Goal: Transaction & Acquisition: Purchase product/service

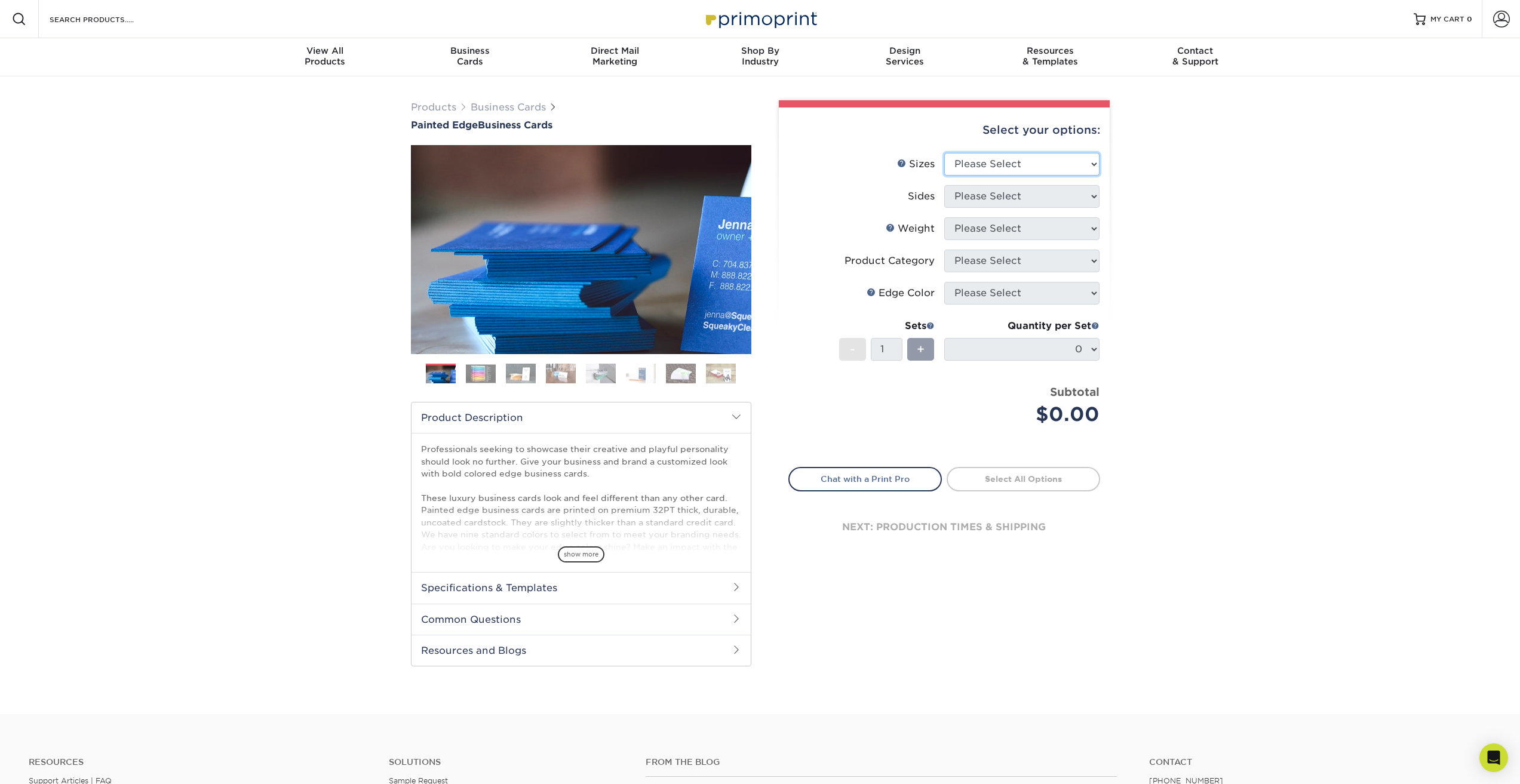
click at [976, 160] on select "Please Select 2" x 3.5" - Standard 2.125" x 3.375" - European 2.5" x 2.5" - Squ…" at bounding box center [1022, 164] width 155 height 22
drag, startPoint x: 985, startPoint y: 171, endPoint x: 984, endPoint y: 179, distance: 8.1
click at [985, 171] on select "Please Select 2" x 3.5" - Standard 2.125" x 3.375" - European 2.5" x 2.5" - Squ…" at bounding box center [1022, 164] width 155 height 22
click at [1078, 168] on select "Please Select 2" x 3.5" - Standard 2.125" x 3.375" - European 2.5" x 2.5" - Squ…" at bounding box center [1022, 164] width 155 height 22
select select "2.00x3.50"
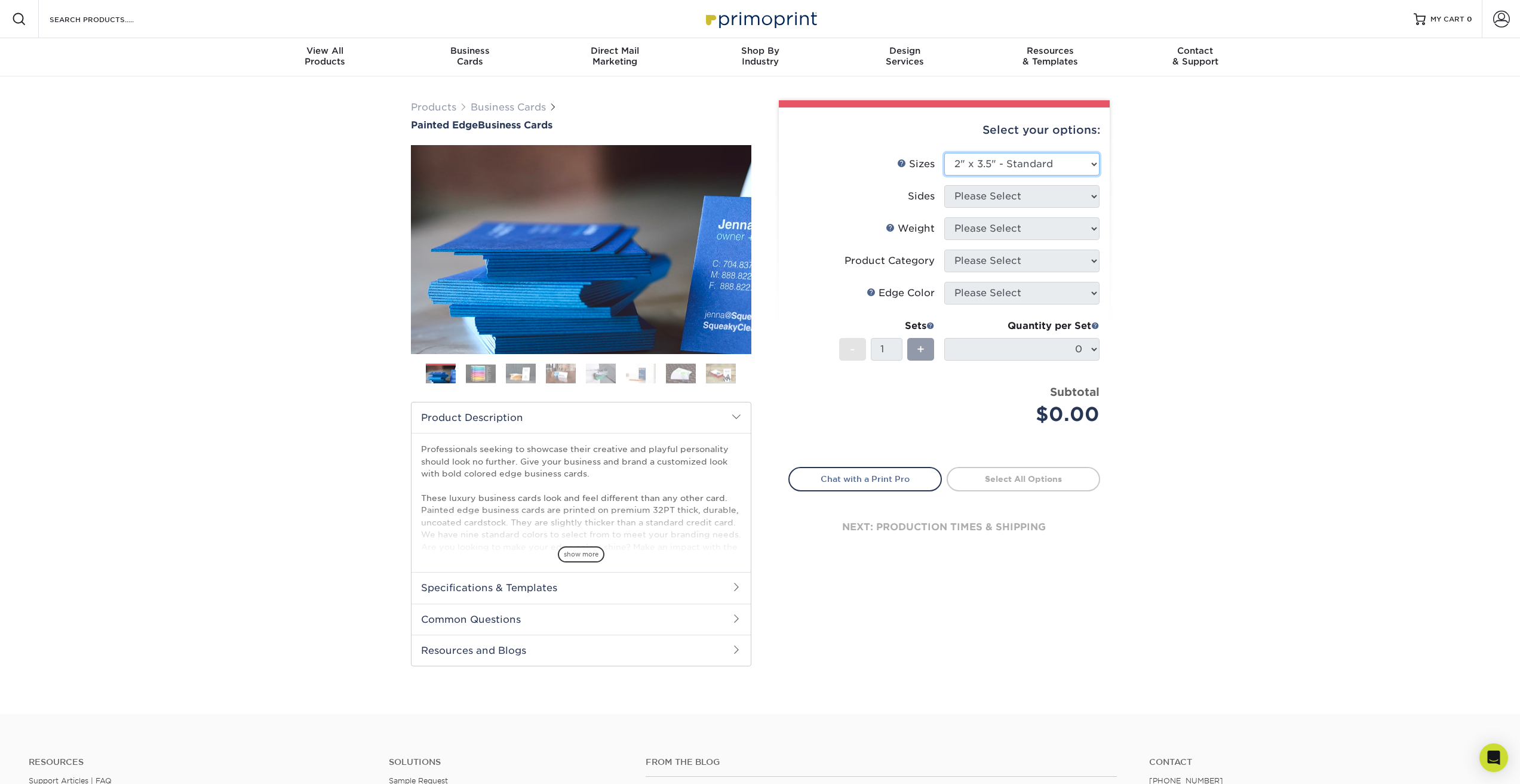
click at [945, 153] on select "Please Select 2" x 3.5" - Standard 2.125" x 3.375" - European 2.5" x 2.5" - Squ…" at bounding box center [1022, 164] width 155 height 22
click at [1064, 200] on select "Please Select Print Both Sides Print Front Only" at bounding box center [1022, 196] width 155 height 22
select select "13abbda7-1d64-4f25-8bb2-c179b224825d"
click at [945, 185] on select "Please Select Print Both Sides Print Front Only" at bounding box center [1022, 196] width 155 height 22
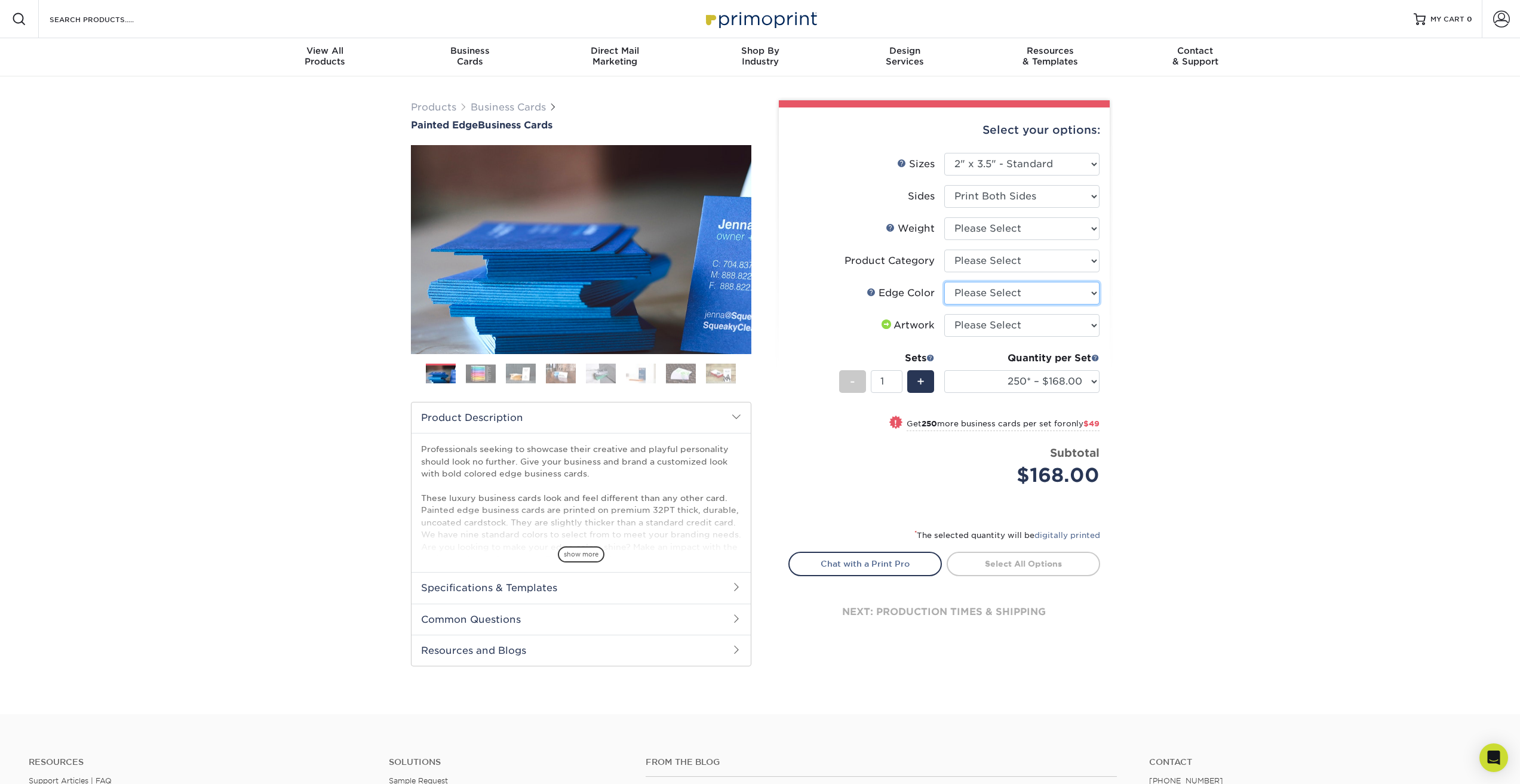
click at [984, 298] on select "Please Select Charcoal Black Brown Blue Pearlescent Blue Pearlescent Gold Pearl…" at bounding box center [1022, 293] width 155 height 22
select select "e42633f1-b123-4179-bb8a-cf3a693d9207"
click at [945, 282] on select "Please Select Charcoal Black Brown Blue Pearlescent Blue Pearlescent Gold Pearl…" at bounding box center [1022, 293] width 155 height 22
click at [981, 326] on select "Please Select I will upload files I need a design - $100" at bounding box center [1022, 325] width 155 height 22
select select "upload"
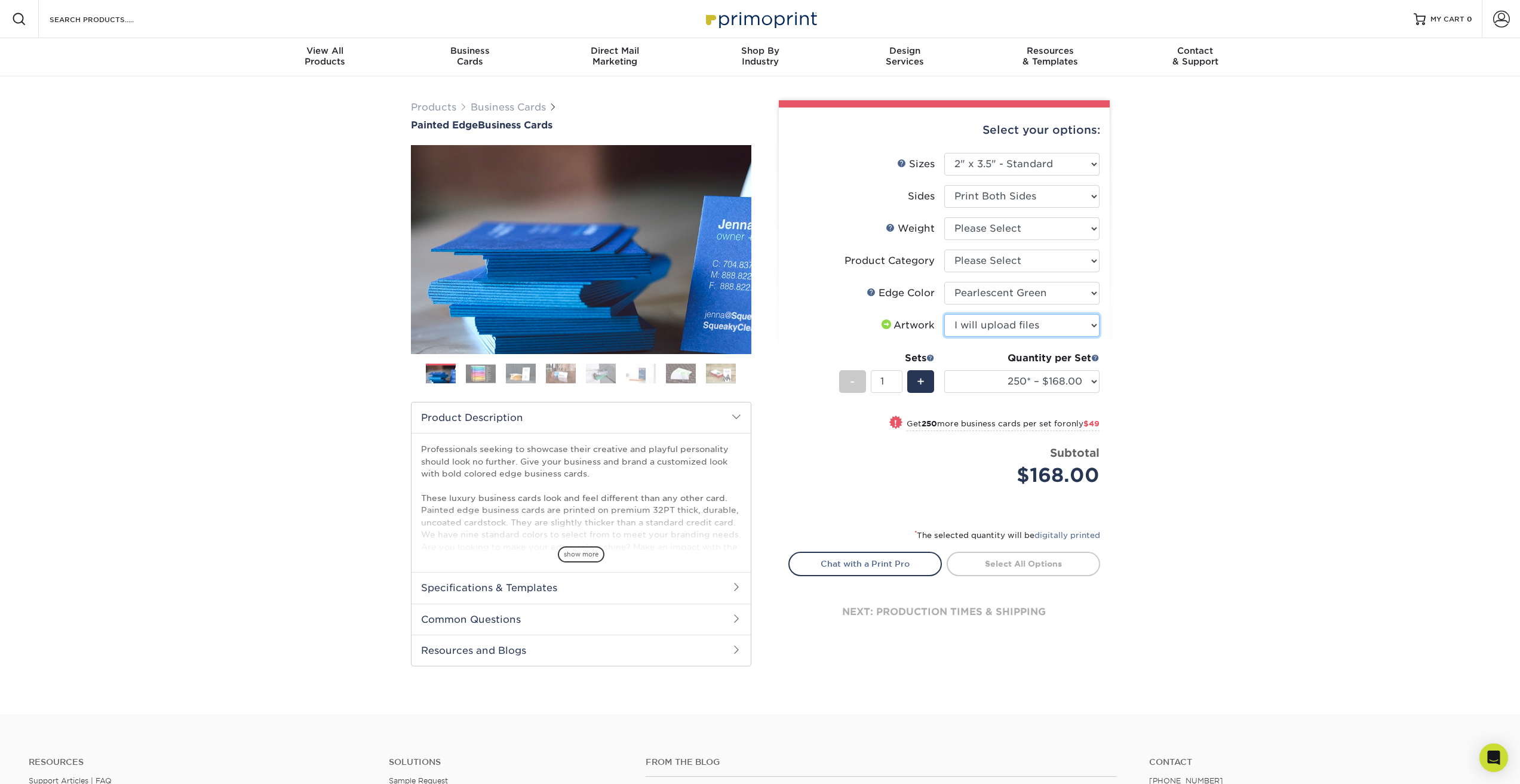
click at [945, 314] on select "Please Select I will upload files I need a design - $100" at bounding box center [1022, 325] width 155 height 22
click at [976, 263] on select "Please Select Business Cards" at bounding box center [1022, 261] width 155 height 22
select select "3b5148f1-0588-4f88-a218-97bcfdce65c1"
click at [945, 249] on select "Please Select Business Cards" at bounding box center [1022, 261] width 155 height 22
click at [984, 231] on select "Please Select 32PTUC" at bounding box center [1022, 229] width 155 height 22
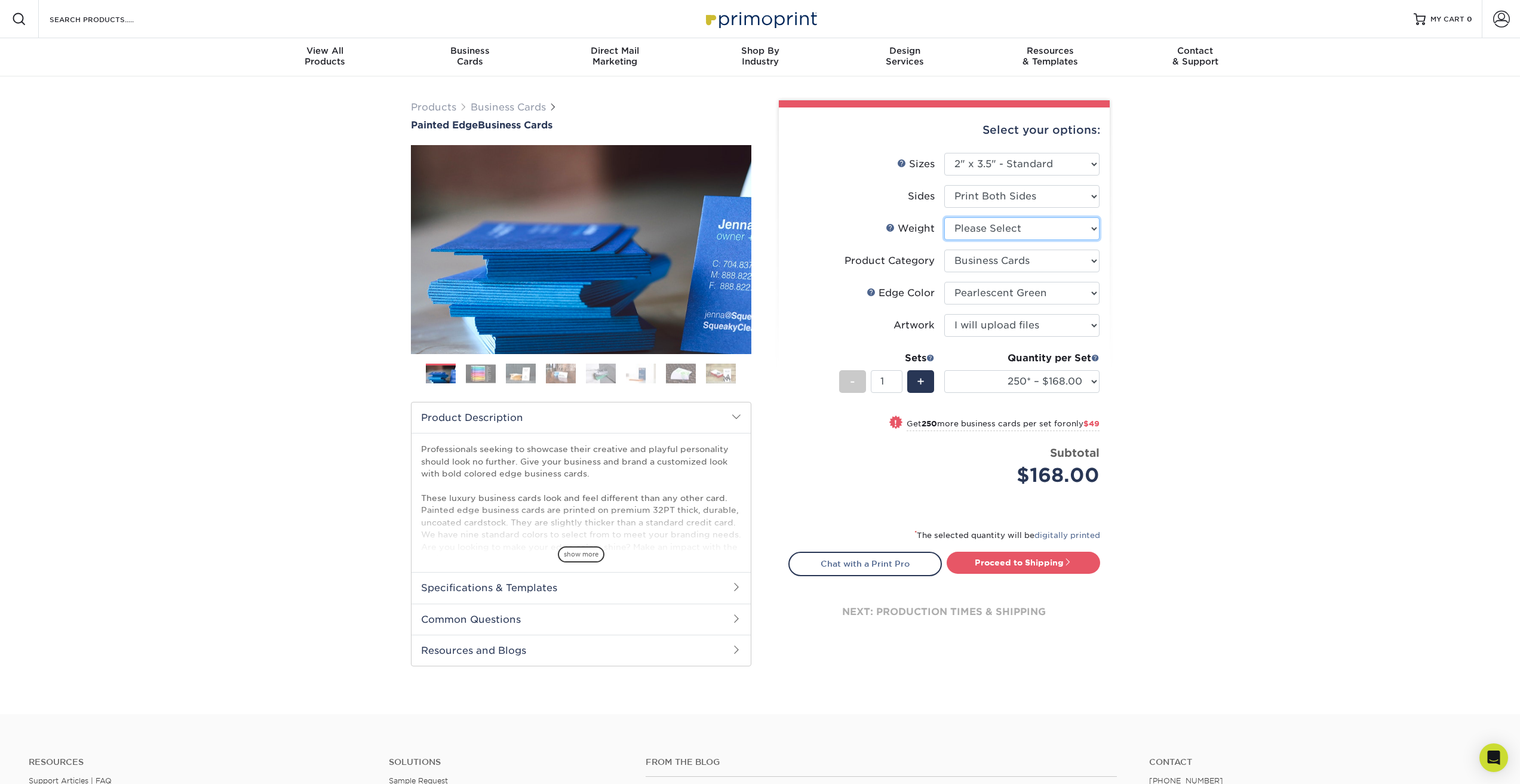
select select "32PTUC"
click at [945, 218] on select "Please Select 32PTUC" at bounding box center [1022, 229] width 155 height 22
select select "-1"
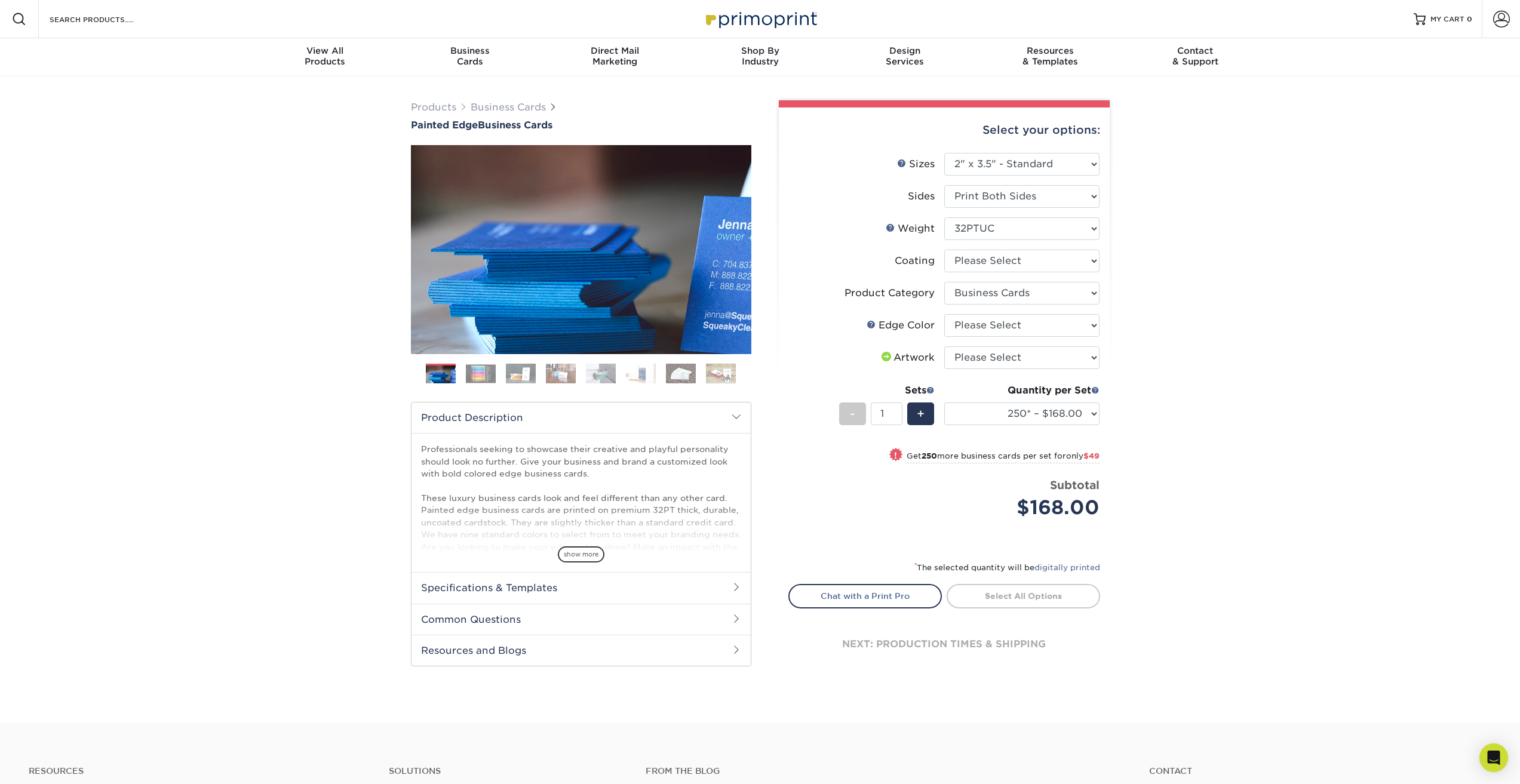
click at [1191, 326] on div "Products Business Cards Painted Edge Business Cards Previous Next" at bounding box center [760, 400] width 1520 height 647
click at [972, 355] on select "Please Select I will upload files I need a design - $100" at bounding box center [1022, 358] width 155 height 22
select select "upload"
click at [945, 347] on select "Please Select I will upload files I need a design - $100" at bounding box center [1022, 358] width 155 height 22
click at [1088, 410] on select "250* – $168.00 500* – $217.00 1000* – $339.00" at bounding box center [1022, 414] width 155 height 22
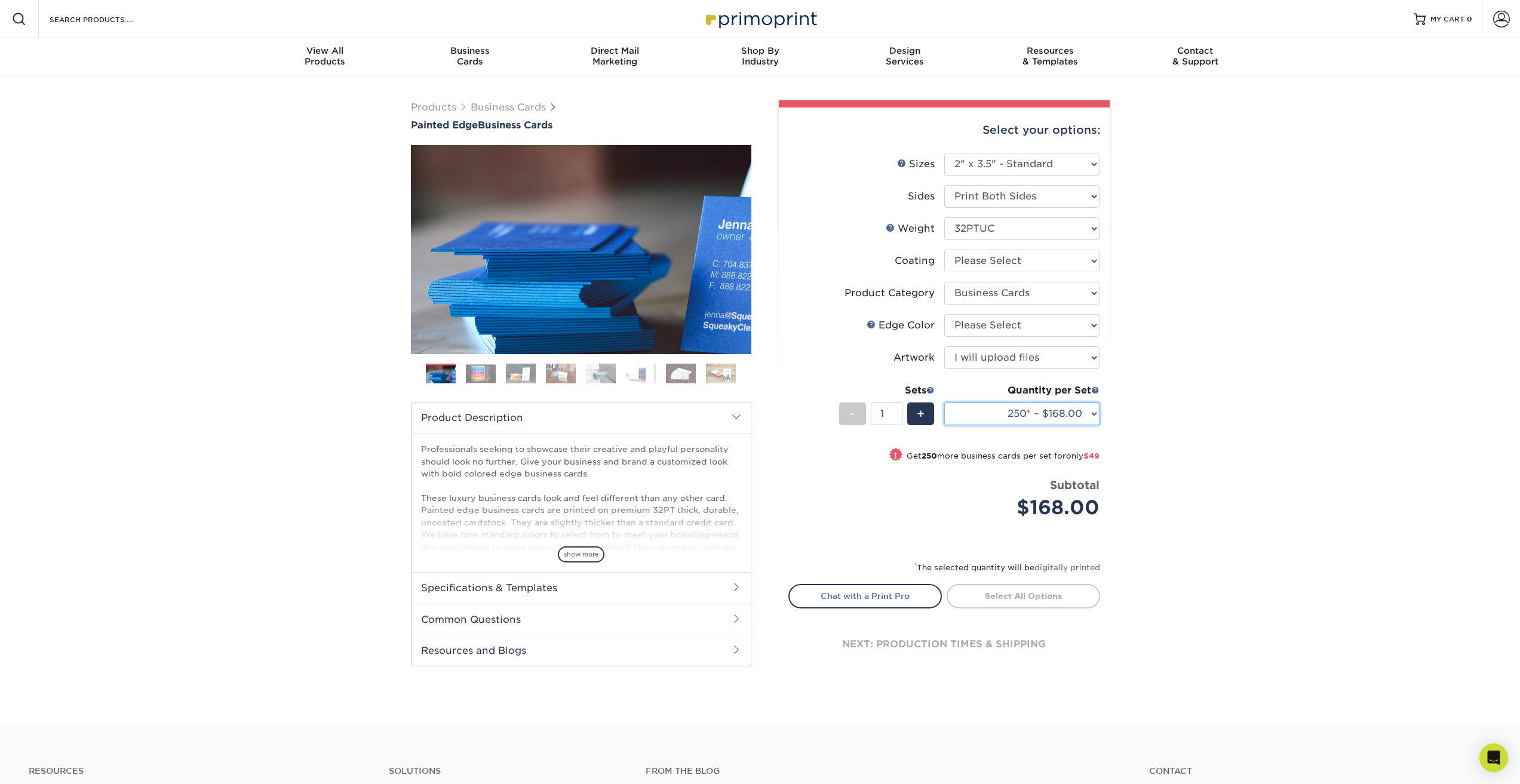
click at [1086, 414] on select "250* – $168.00 500* – $217.00 1000* – $339.00" at bounding box center [1022, 414] width 155 height 22
click at [1141, 418] on div "Products Business Cards Painted Edge Business Cards Previous Next" at bounding box center [760, 400] width 1520 height 647
